Goal: Transaction & Acquisition: Purchase product/service

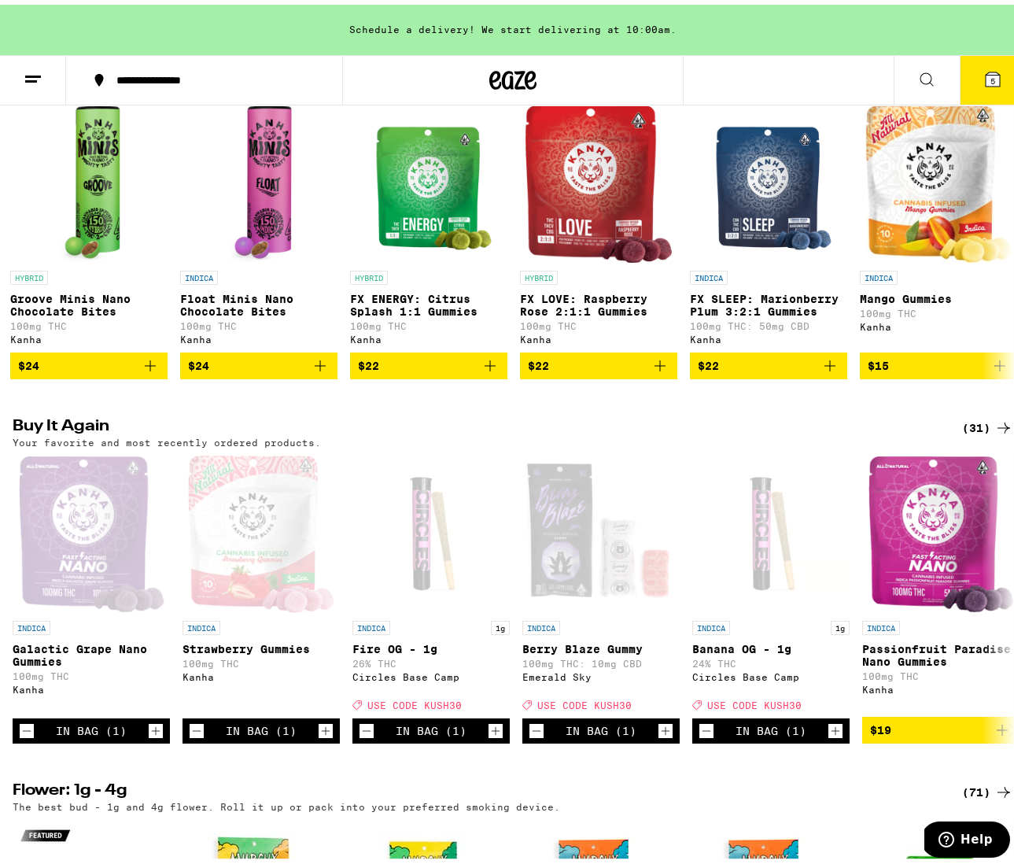
scroll to position [954, 0]
